Goal: Check status: Check status

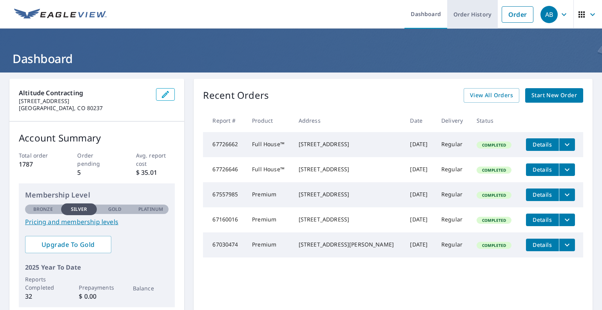
click at [472, 12] on link "Order History" at bounding box center [472, 14] width 51 height 29
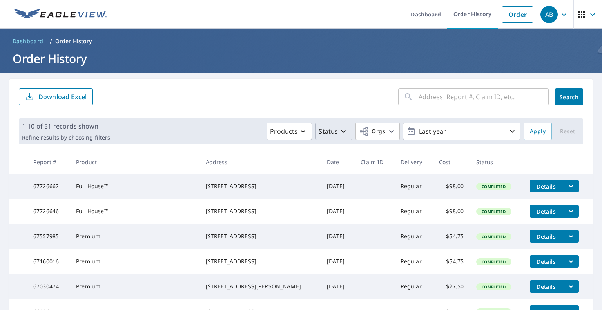
click at [330, 130] on p "Status" at bounding box center [328, 131] width 19 height 9
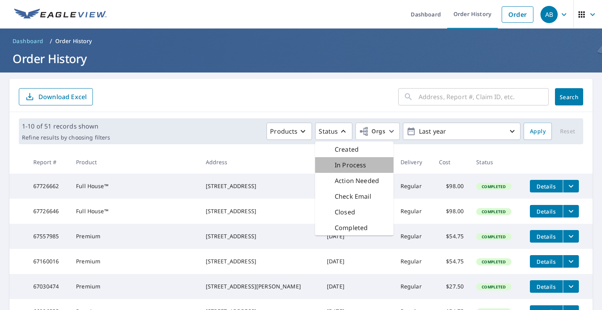
click at [345, 162] on p "In Process" at bounding box center [351, 164] width 32 height 9
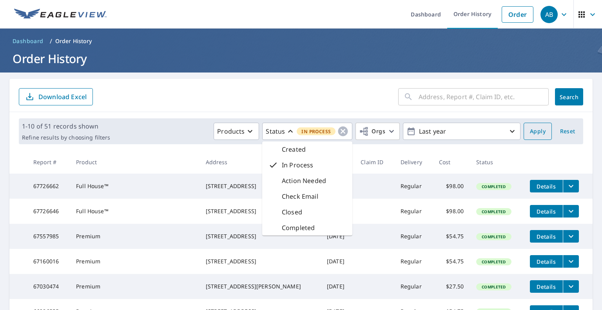
click at [535, 131] on span "Apply" at bounding box center [538, 132] width 16 height 10
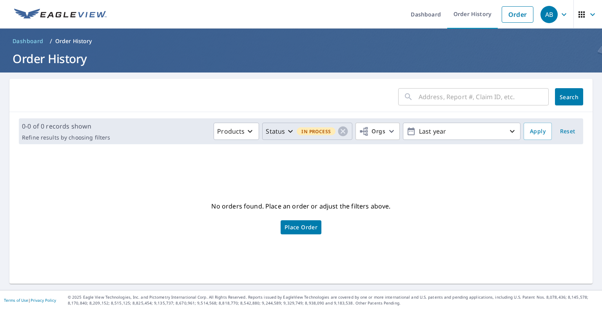
click at [325, 127] on div "In Process" at bounding box center [316, 131] width 40 height 9
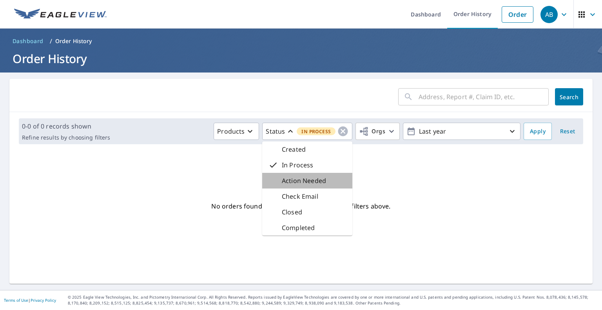
click at [317, 183] on p "Action Needed" at bounding box center [304, 180] width 44 height 9
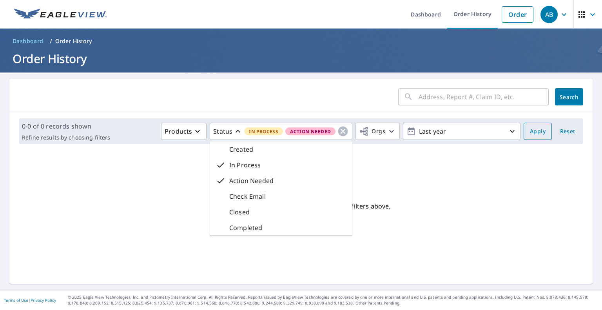
click at [532, 127] on span "Apply" at bounding box center [538, 132] width 16 height 10
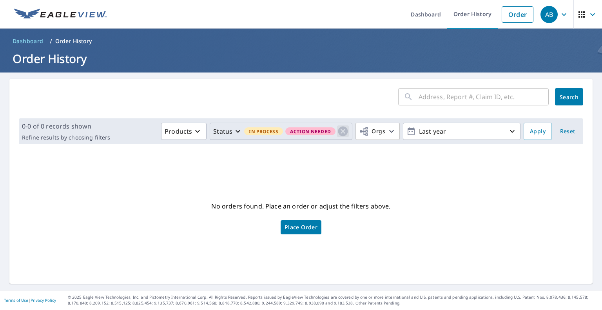
click at [342, 130] on icon "button" at bounding box center [343, 132] width 10 height 10
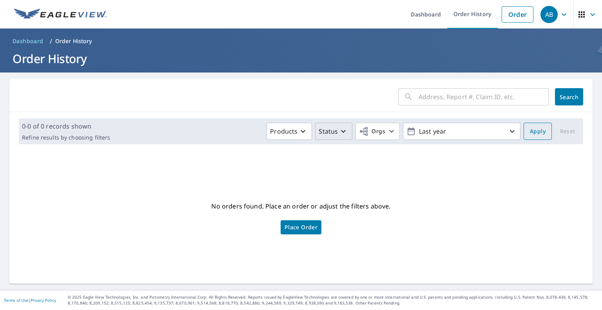
click at [531, 132] on span "Apply" at bounding box center [538, 132] width 16 height 10
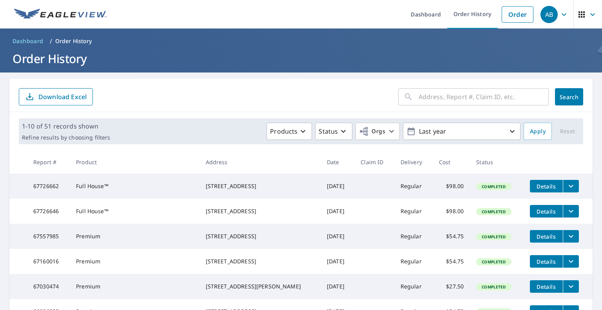
click at [83, 17] on img at bounding box center [60, 15] width 93 height 12
